Goal: Task Accomplishment & Management: Manage account settings

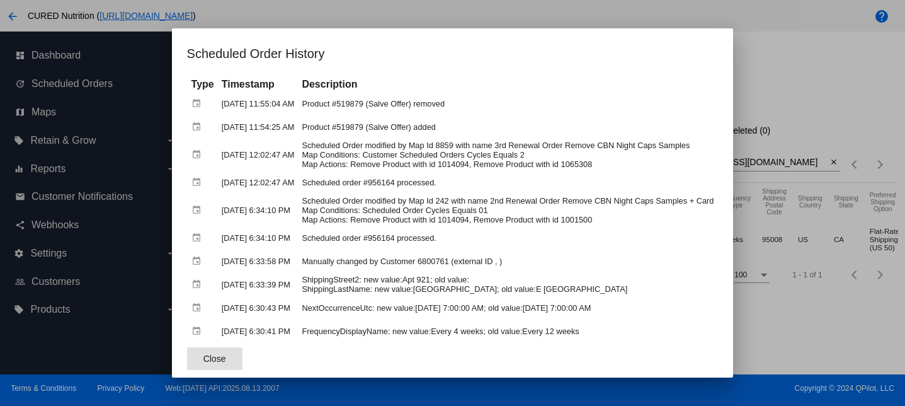
click at [829, 97] on div at bounding box center [452, 203] width 905 height 406
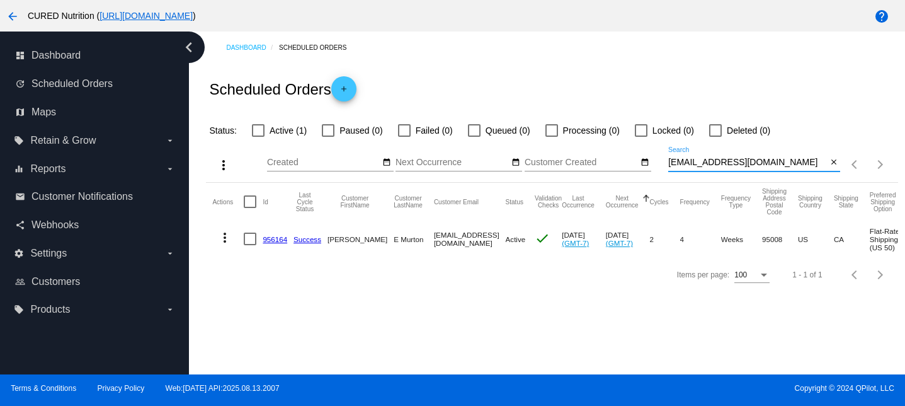
click at [705, 160] on input "[EMAIL_ADDRESS][DOMAIN_NAME]" at bounding box center [747, 162] width 159 height 10
paste input "deasonjulie"
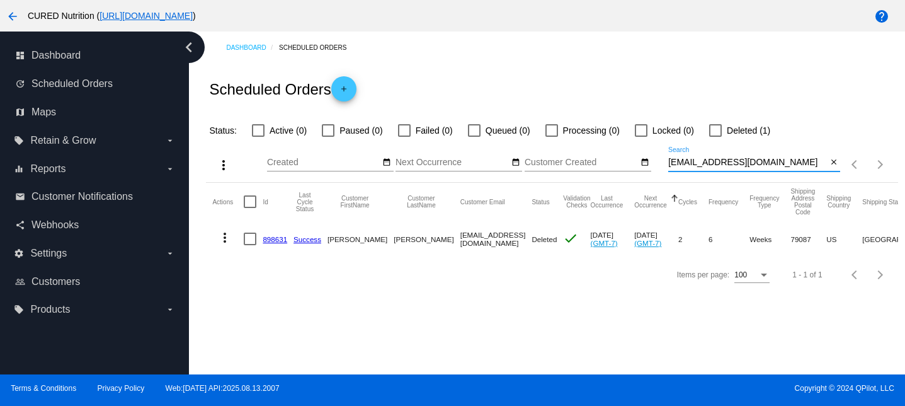
click at [790, 161] on input "[EMAIL_ADDRESS][DOMAIN_NAME]" at bounding box center [747, 162] width 159 height 10
paste input "gracemonte22"
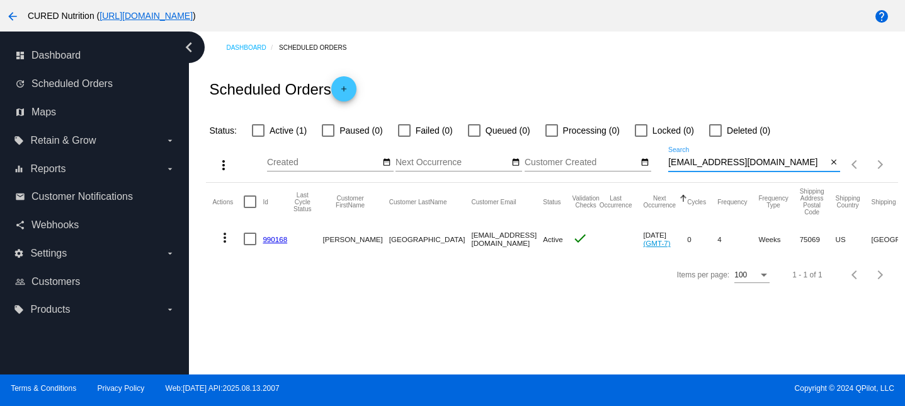
click at [741, 158] on input "[EMAIL_ADDRESS][DOMAIN_NAME]" at bounding box center [747, 162] width 159 height 10
paste input "sinclairinbox"
type input "[EMAIL_ADDRESS][DOMAIN_NAME]"
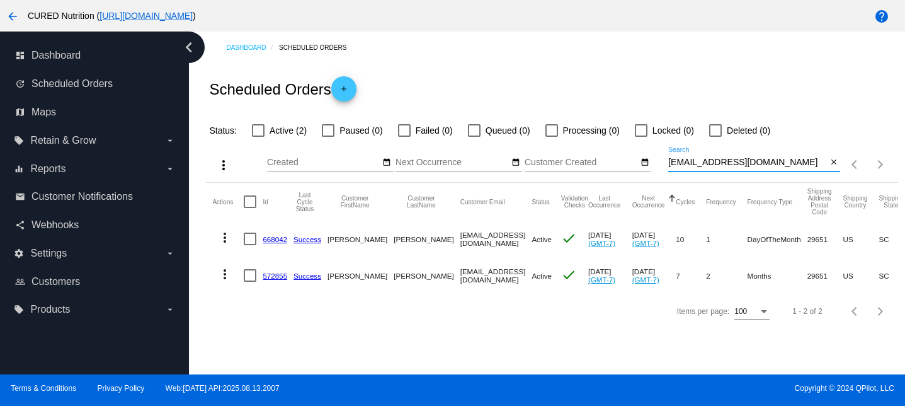
click at [273, 242] on link "668042" at bounding box center [275, 239] width 25 height 8
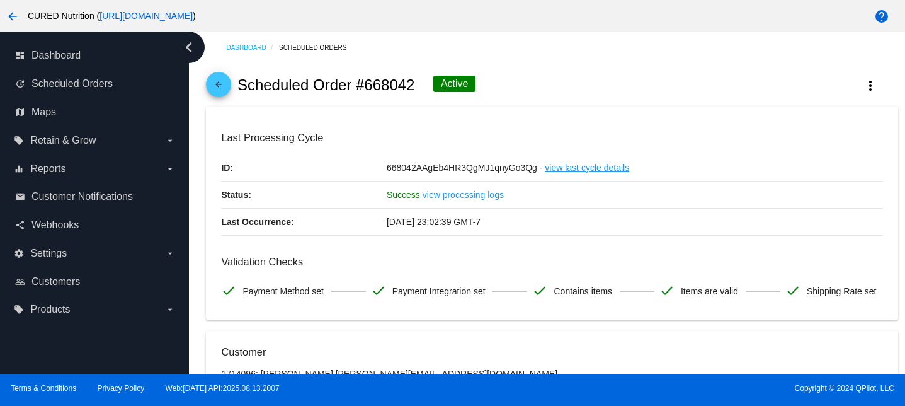
click at [213, 86] on mat-icon "arrow_back" at bounding box center [218, 87] width 15 height 15
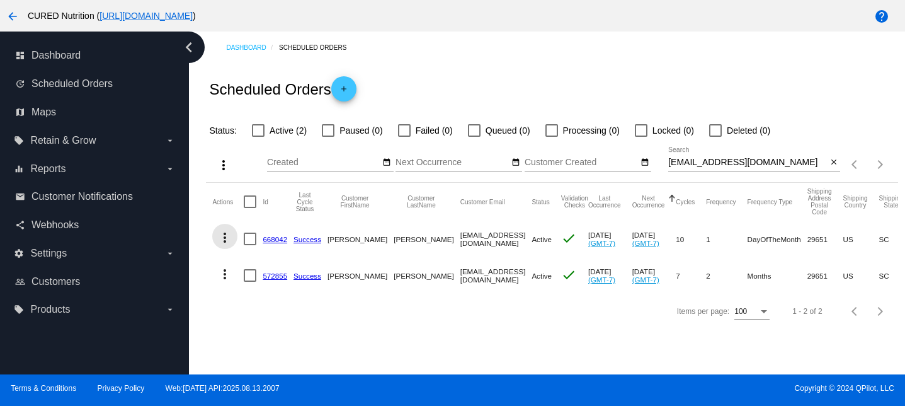
click at [226, 242] on mat-icon "more_vert" at bounding box center [224, 237] width 15 height 15
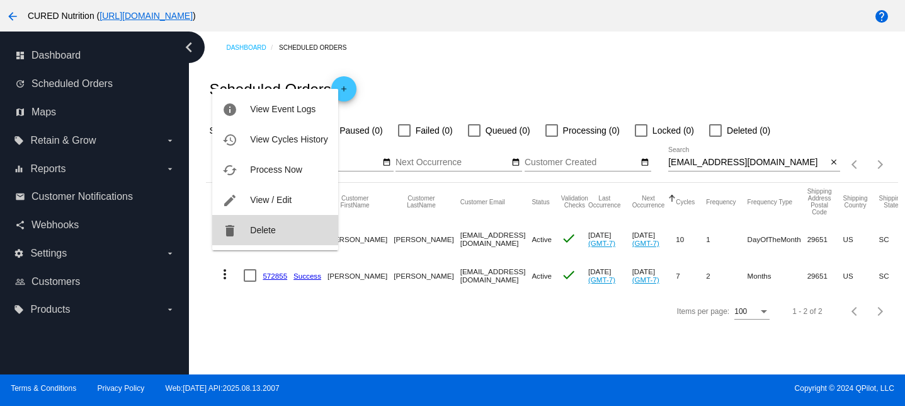
click at [255, 232] on span "Delete" at bounding box center [262, 230] width 25 height 10
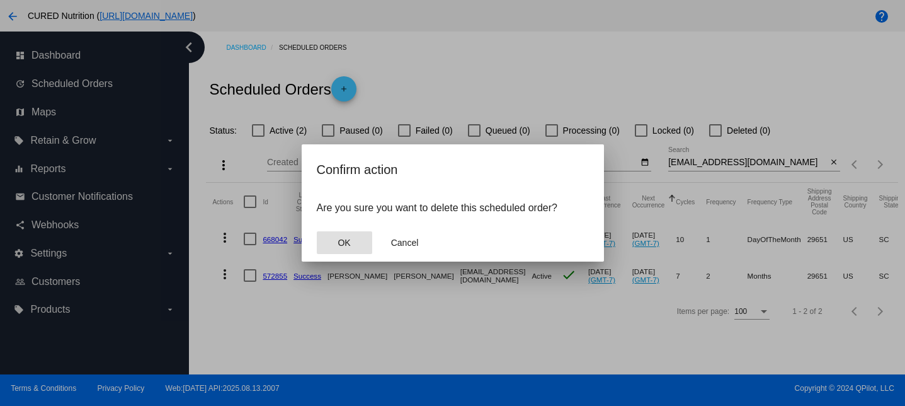
click at [333, 241] on button "OK" at bounding box center [344, 242] width 55 height 23
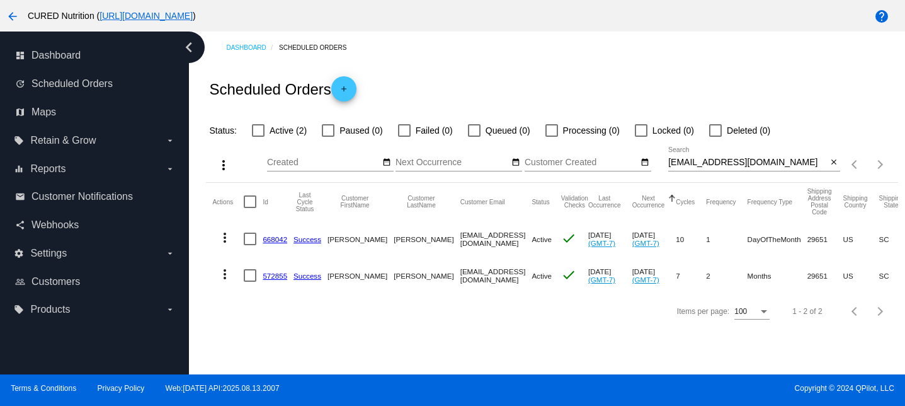
click at [224, 275] on mat-icon "more_vert" at bounding box center [224, 273] width 15 height 15
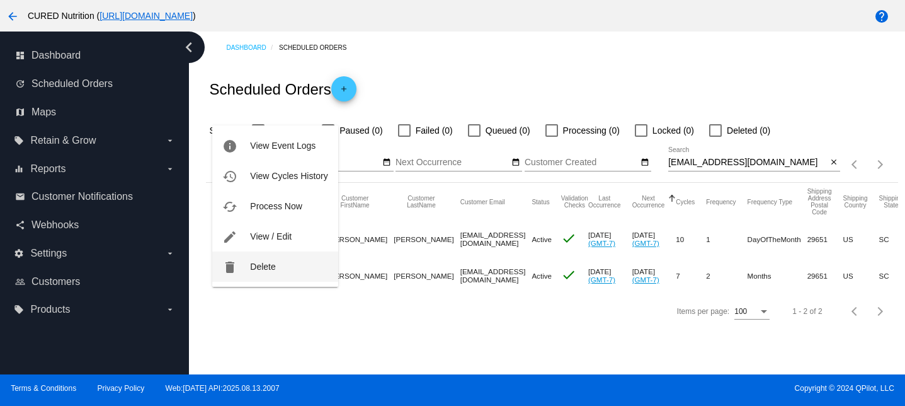
click at [283, 270] on button "delete Delete" at bounding box center [274, 266] width 125 height 30
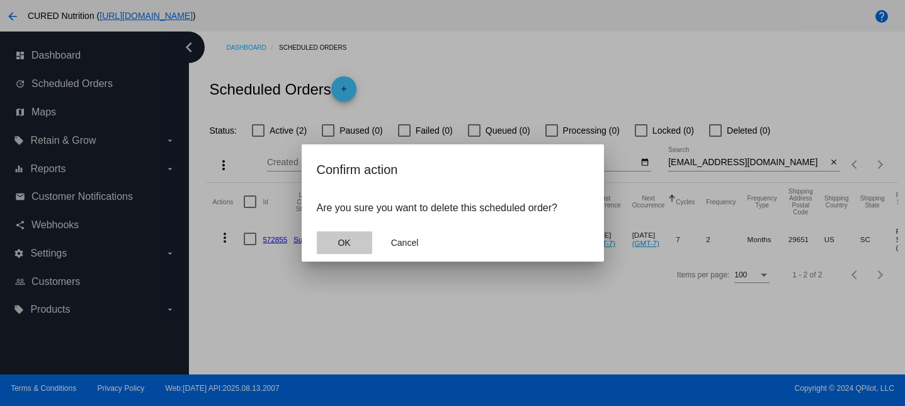
click at [336, 241] on button "OK" at bounding box center [344, 242] width 55 height 23
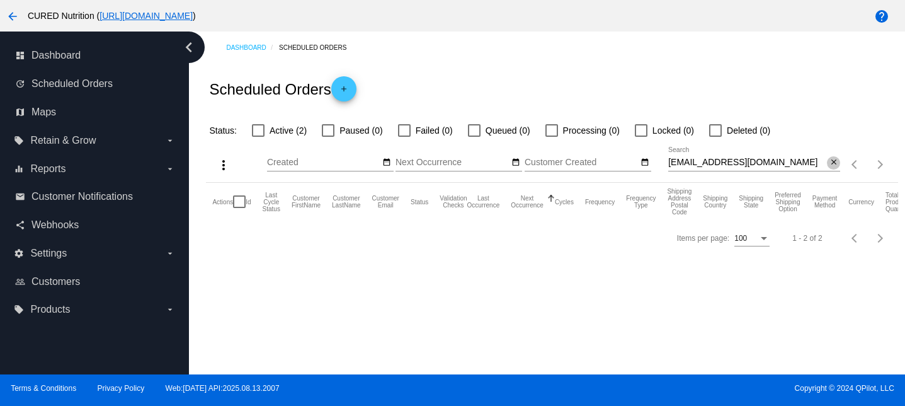
click at [839, 159] on button "close" at bounding box center [833, 162] width 13 height 13
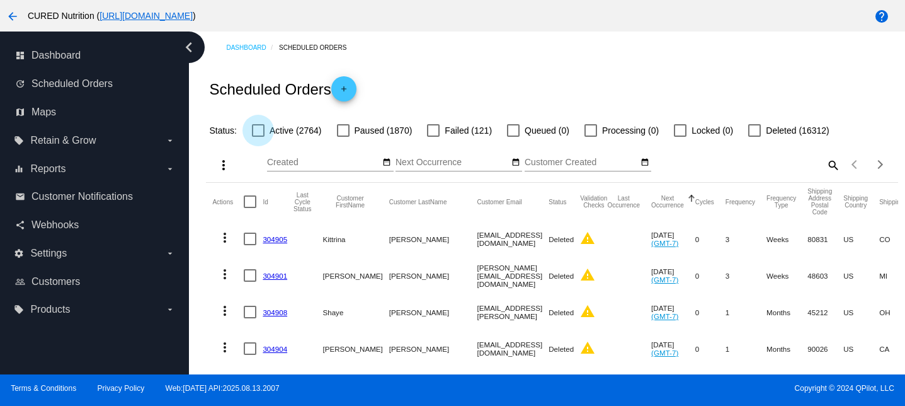
click at [258, 132] on div at bounding box center [258, 130] width 13 height 13
click at [258, 137] on input "Active (2764)" at bounding box center [258, 137] width 1 height 1
checkbox input "true"
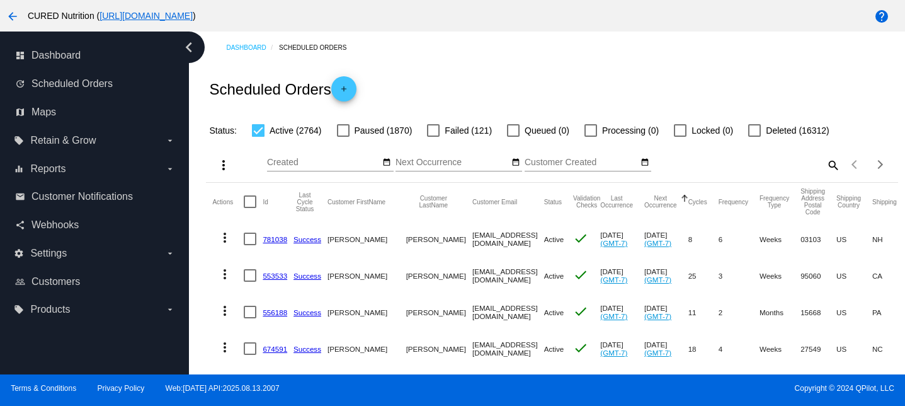
click at [225, 159] on mat-icon "more_vert" at bounding box center [223, 164] width 15 height 15
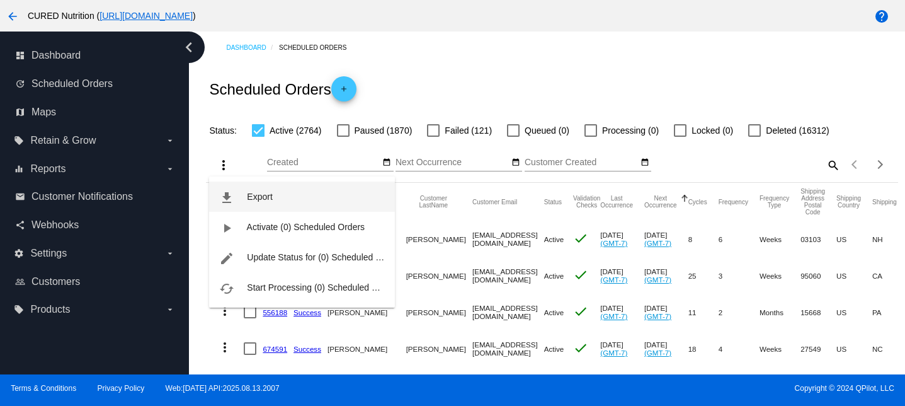
click at [276, 194] on button "file_download Export" at bounding box center [302, 196] width 186 height 30
